Goal: Purchase product/service

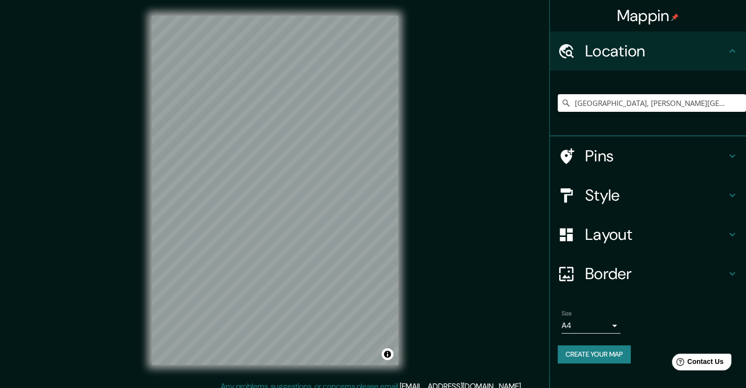
click at [679, 95] on input "[GEOGRAPHIC_DATA], [PERSON_NAME][GEOGRAPHIC_DATA], [GEOGRAPHIC_DATA]" at bounding box center [651, 103] width 188 height 18
click at [628, 101] on input "Pick your city or area" at bounding box center [651, 103] width 188 height 18
drag, startPoint x: 616, startPoint y: 99, endPoint x: 617, endPoint y: 105, distance: 6.4
click at [616, 99] on input "cali" at bounding box center [651, 103] width 188 height 18
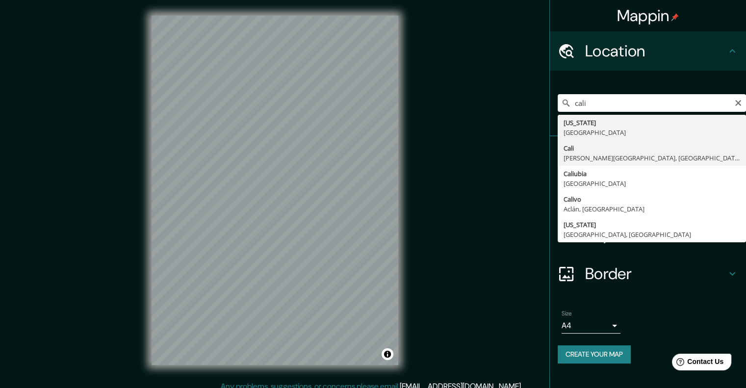
type input "[GEOGRAPHIC_DATA], [PERSON_NAME][GEOGRAPHIC_DATA], [GEOGRAPHIC_DATA]"
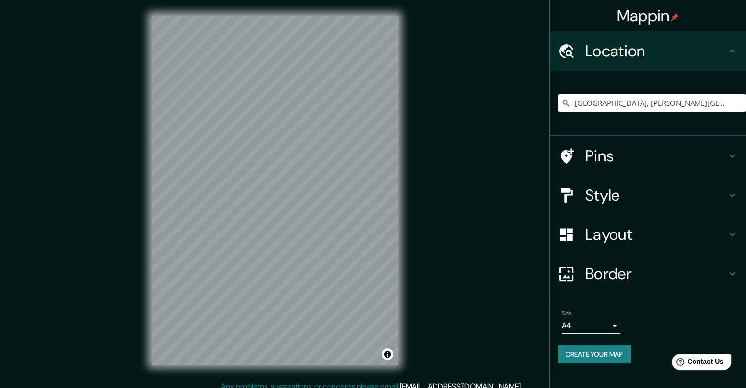
click at [622, 195] on h4 "Style" at bounding box center [655, 195] width 141 height 20
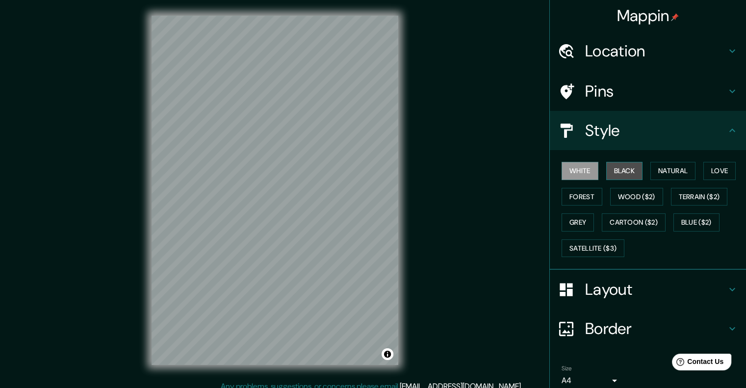
click at [610, 172] on button "Black" at bounding box center [624, 171] width 37 height 18
click at [631, 42] on h4 "Location" at bounding box center [655, 51] width 141 height 20
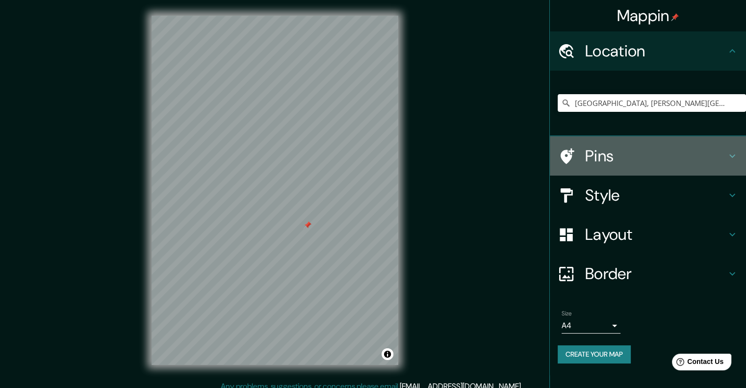
click at [613, 153] on h4 "Pins" at bounding box center [655, 156] width 141 height 20
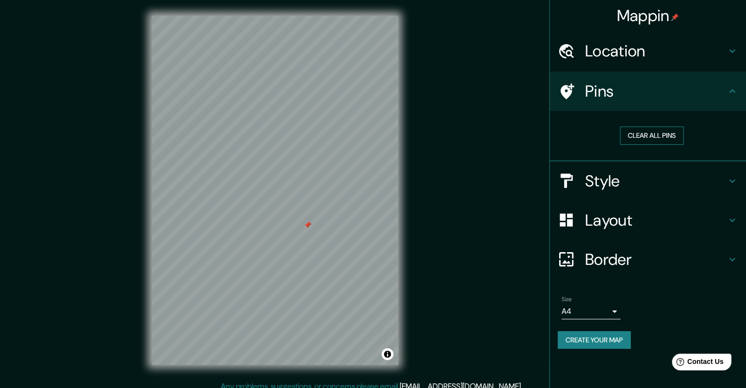
click at [678, 138] on button "Clear all pins" at bounding box center [652, 135] width 64 height 18
click at [117, 265] on div "Mappin Location Cali, Valle del Cauca, Colombia Pins Clear all pins Style Layou…" at bounding box center [373, 198] width 746 height 396
click at [219, 374] on div "© Mapbox © OpenStreetMap Improve this map" at bounding box center [275, 190] width 278 height 380
click at [510, 312] on div "Mappin Location Cali, Valle del Cauca, Colombia Pins Clear all pins Style Layou…" at bounding box center [373, 198] width 746 height 396
click at [142, 234] on div "© Mapbox © OpenStreetMap Improve this map" at bounding box center [275, 190] width 278 height 380
